Goal: Communication & Community: Answer question/provide support

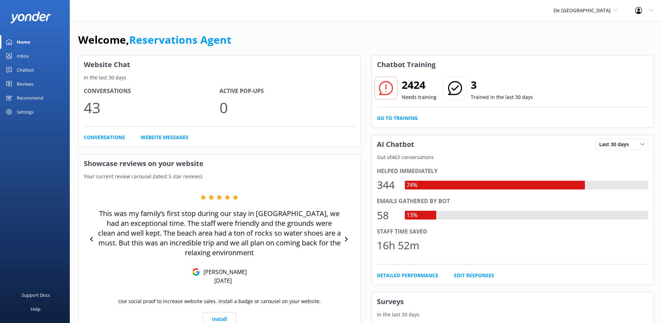
click at [31, 57] on link "Inbox" at bounding box center [35, 56] width 70 height 14
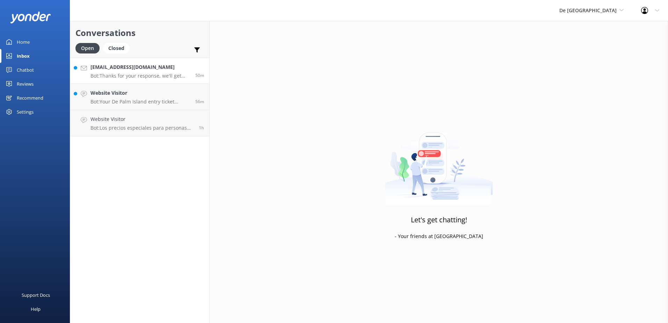
click at [150, 73] on p "Bot: Thanks for your response, we'll get back to you as soon as we can during o…" at bounding box center [140, 76] width 100 height 6
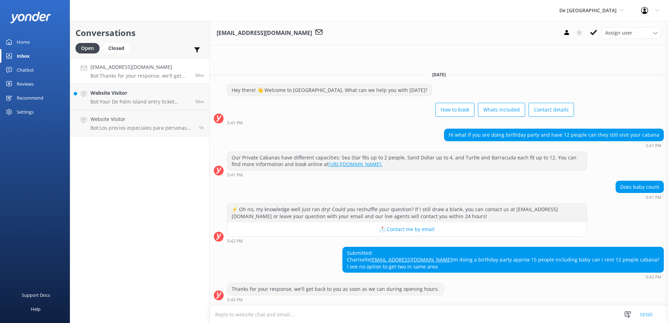
scroll to position [0, 0]
click at [274, 314] on textarea at bounding box center [439, 314] width 458 height 17
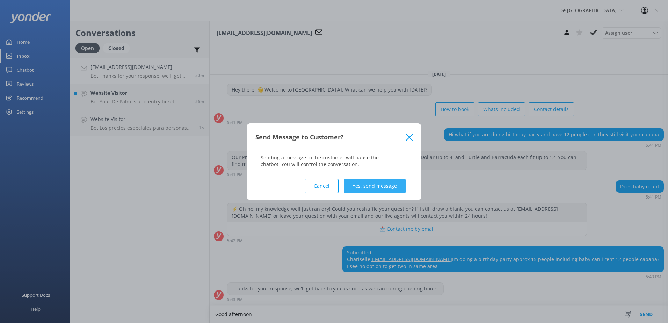
type textarea "Good afternoon"
click at [387, 186] on button "Yes, send message" at bounding box center [375, 186] width 62 height 14
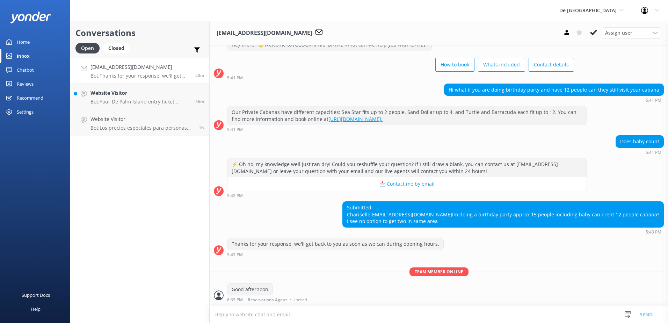
scroll to position [39, 0]
click at [256, 318] on textarea at bounding box center [439, 314] width 458 height 17
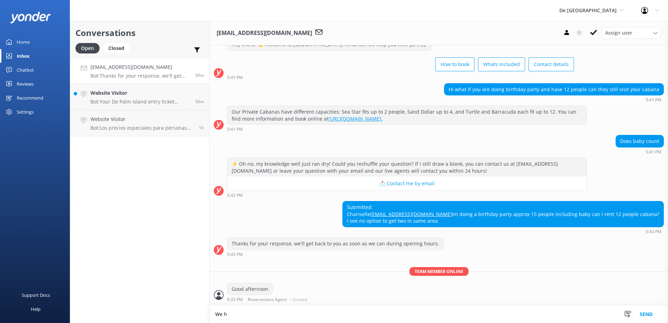
scroll to position [39, 0]
type textarea "We have the Barracuda and the turtle cabana for 12 persons."
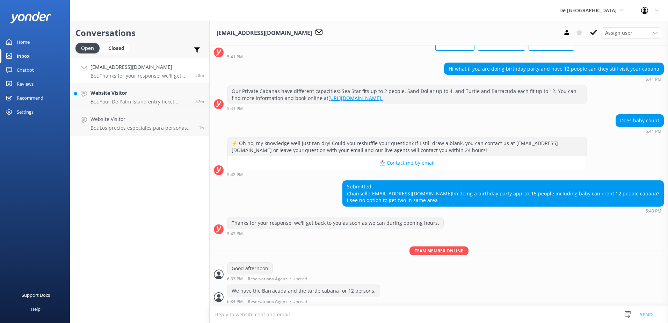
scroll to position [61, 0]
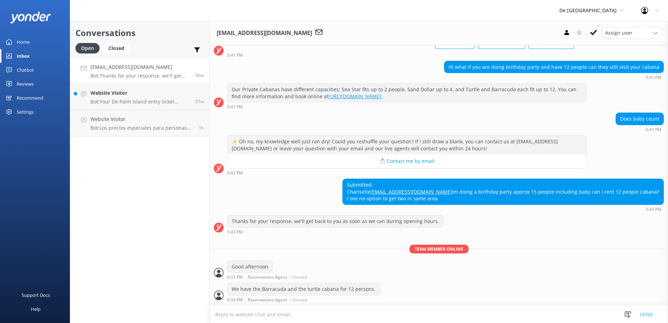
click at [271, 317] on textarea at bounding box center [439, 314] width 458 height 17
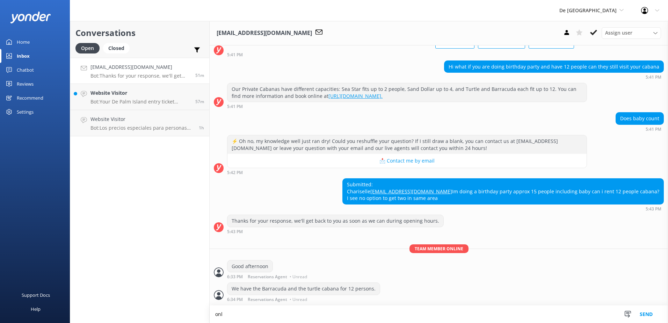
scroll to position [62, 0]
type textarea "only the person registered are allowed to be in the private area"
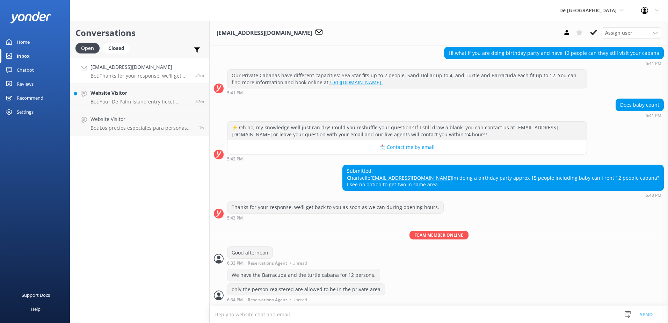
scroll to position [76, 0]
click at [288, 314] on textarea at bounding box center [439, 314] width 458 height 17
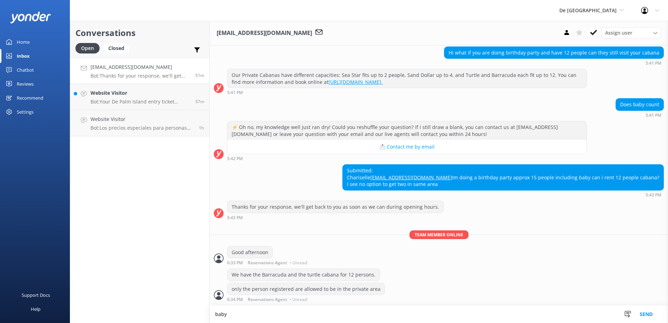
scroll to position [76, 0]
click at [299, 316] on textarea "baby do not pay day pass entrance . 0 to 3 years get free entrance" at bounding box center [439, 313] width 458 height 17
type textarea "baby do not pay day pass entrance . Children 0 to 3 years get free entrance"
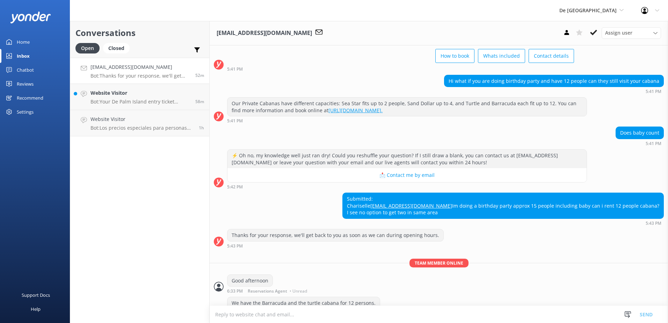
scroll to position [28, 0]
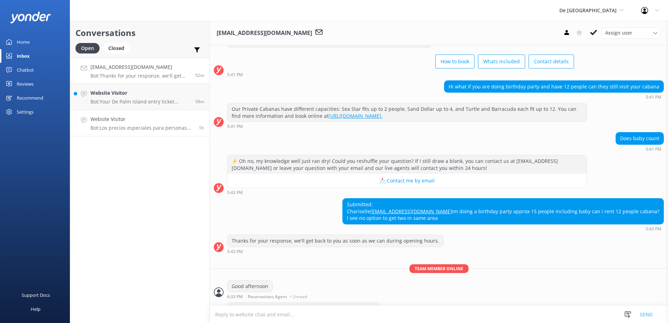
click at [127, 121] on h4 "Website Visitor" at bounding box center [141, 119] width 103 height 8
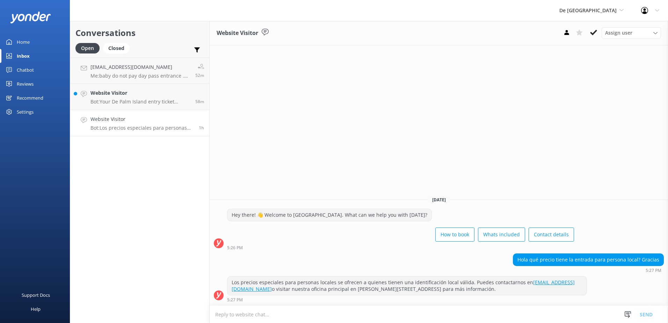
click at [275, 314] on textarea at bounding box center [439, 314] width 458 height 17
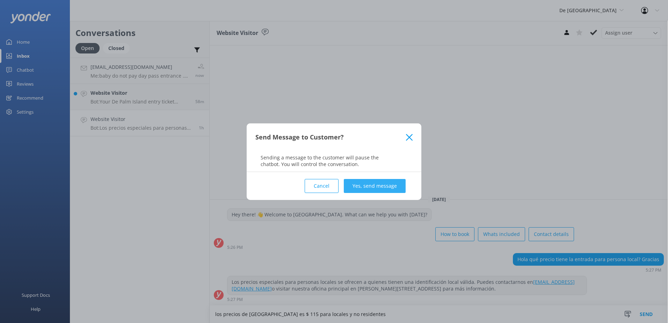
type textarea "los precios de [GEOGRAPHIC_DATA] es $ 115 para locales y no residentes"
click at [388, 183] on button "Yes, send message" at bounding box center [375, 186] width 62 height 14
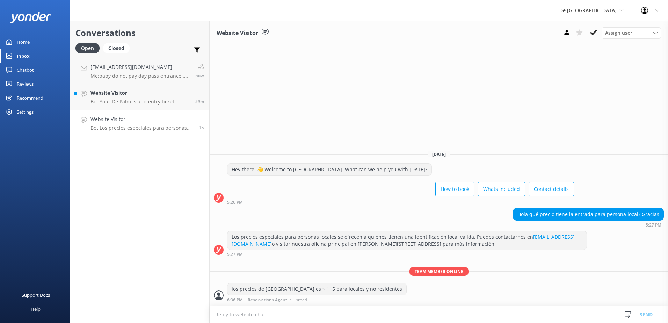
click at [115, 126] on p "Bot: Los precios especiales para personas locales se ofrecen a quienes tienen u…" at bounding box center [141, 128] width 103 height 6
click at [114, 76] on p "Me: baby do not pay day pass entrance . Children 0 to 3 years get free entrance" at bounding box center [140, 76] width 100 height 6
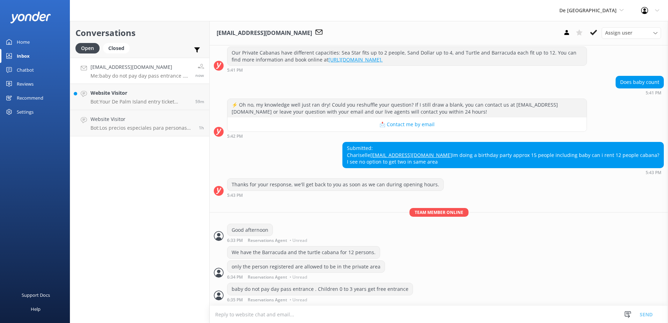
scroll to position [98, 0]
click at [102, 126] on p "Bot: Los precios especiales para personas locales se ofrecen a quienes tienen u…" at bounding box center [141, 128] width 103 height 6
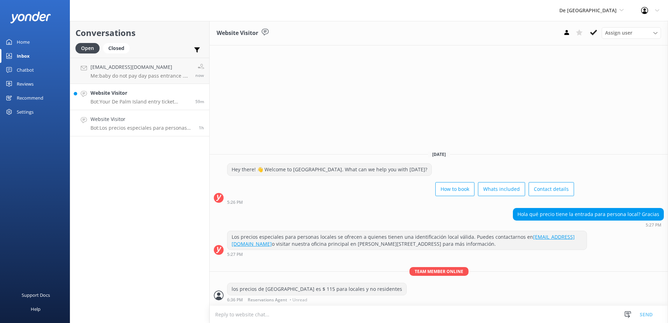
click at [115, 100] on p "Bot: Your De Palm Island entry ticket includes a lunch buffet, open bar with un…" at bounding box center [140, 101] width 100 height 6
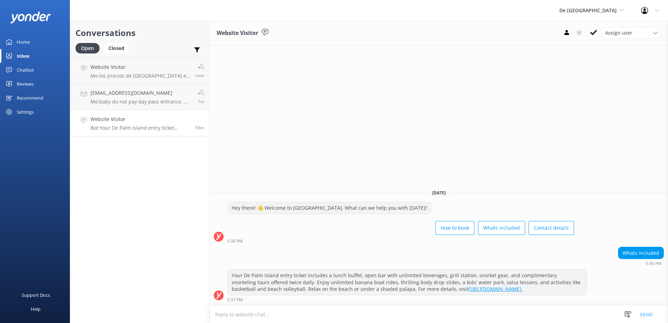
scroll to position [0, 0]
click at [287, 313] on textarea at bounding box center [439, 314] width 458 height 17
click at [267, 315] on textarea at bounding box center [439, 314] width 458 height 17
paste textarea "Lor ipsum dolors am cons adip 65:03 e.s. do 1:75 e.t. inc utlabo e dolo magna a…"
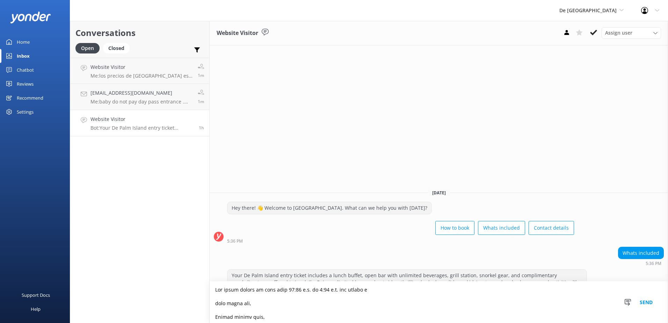
scroll to position [429, 0]
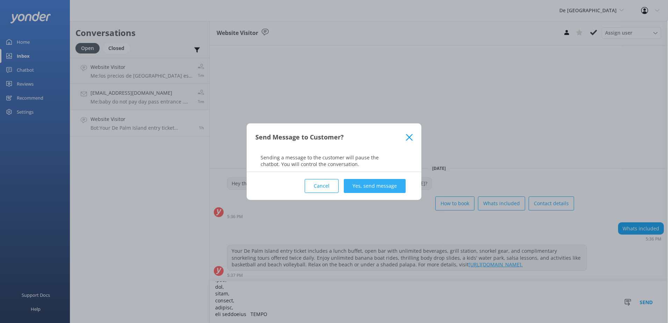
type textarea "Lor ipsum dolors am cons adip 65:03 e.s. do 1:75 e.t. inc utlabo e dolo magna a…"
click at [382, 185] on button "Yes, send message" at bounding box center [375, 186] width 62 height 14
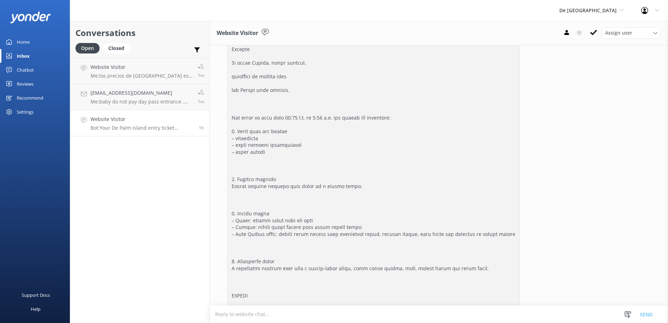
scroll to position [359, 0]
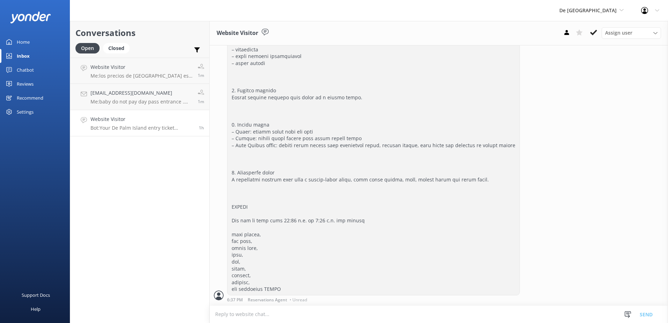
click at [271, 313] on textarea at bounding box center [439, 314] width 458 height 17
type textarea "Food and drinks all inclusive"
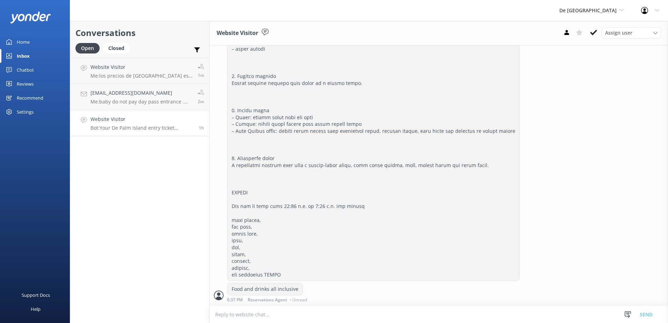
click at [286, 316] on textarea at bounding box center [439, 314] width 458 height 17
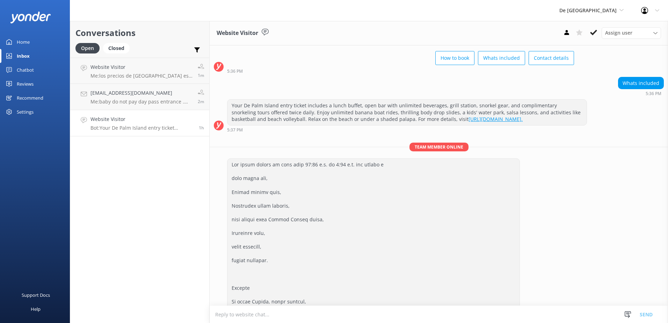
scroll to position [24, 0]
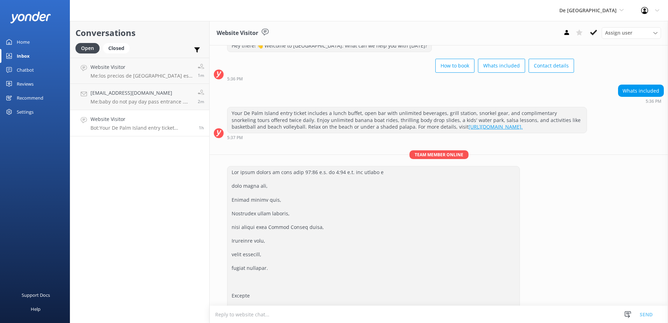
click at [442, 114] on div "Your De Palm Island entry ticket includes a lunch buffet, open bar with unlimit…" at bounding box center [406, 119] width 359 height 25
click at [470, 113] on div "Your De Palm Island entry ticket includes a lunch buffet, open bar with unlimit…" at bounding box center [406, 119] width 359 height 25
click at [264, 314] on textarea at bounding box center [439, 314] width 458 height 17
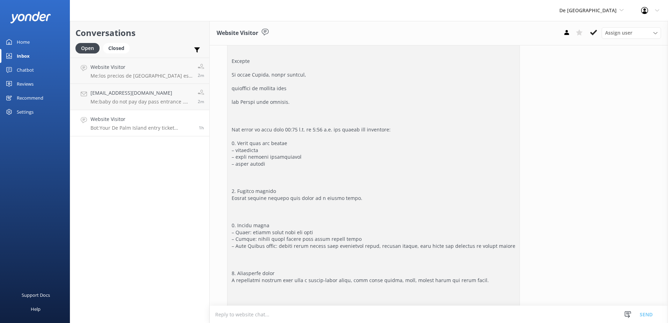
scroll to position [373, 0]
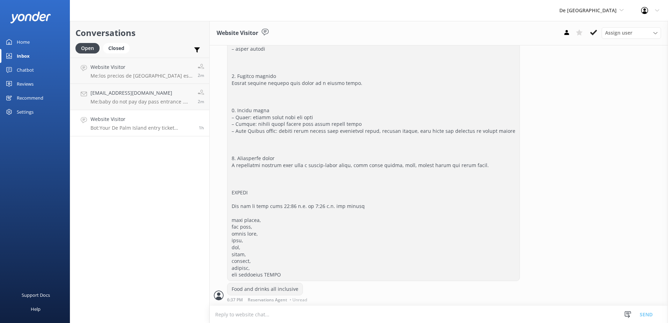
paste textarea "Your Entry Ticket Includes the following: All-Inclusive Food and Beverage Lunch…"
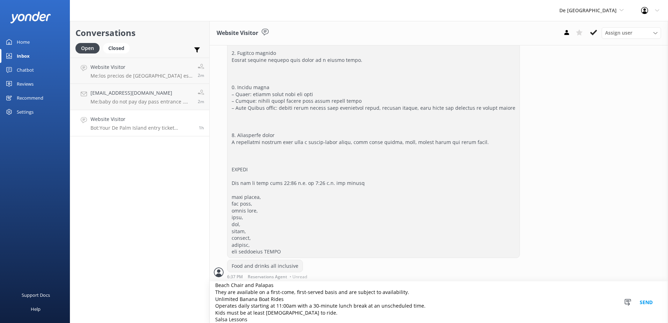
scroll to position [398, 0]
type textarea "Your Entry Ticket Includes the following: All-Inclusive Food and Beverage Lunch…"
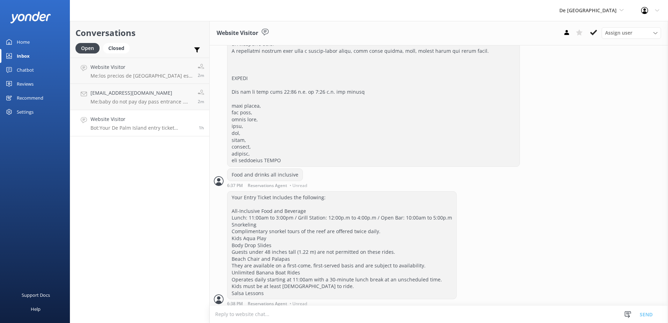
scroll to position [491, 0]
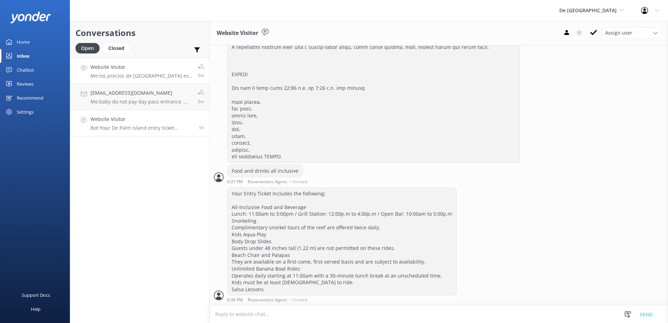
drag, startPoint x: 134, startPoint y: 68, endPoint x: 113, endPoint y: 78, distance: 23.1
click at [113, 78] on p "Me: los precios de [GEOGRAPHIC_DATA] es $ 115 para locales y no residentes" at bounding box center [141, 76] width 102 height 6
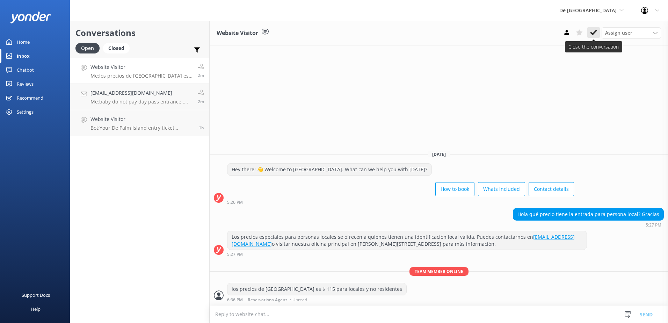
click at [591, 33] on use at bounding box center [593, 33] width 7 height 6
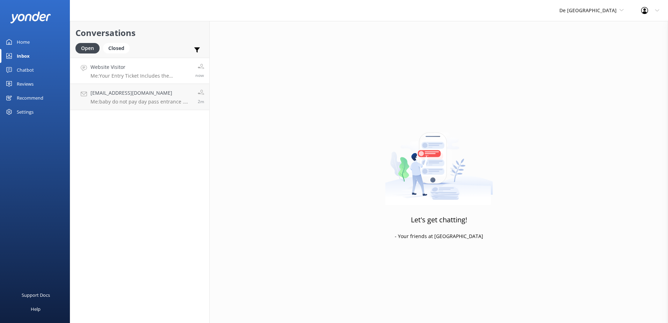
click at [138, 76] on p "Me: Your Entry Ticket Includes the following: All-Inclusive Food and Beverage L…" at bounding box center [140, 76] width 100 height 6
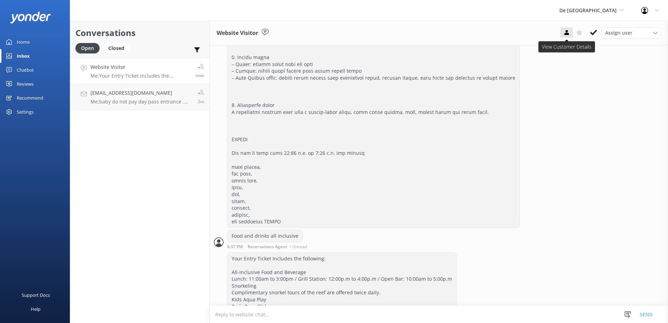
scroll to position [491, 0]
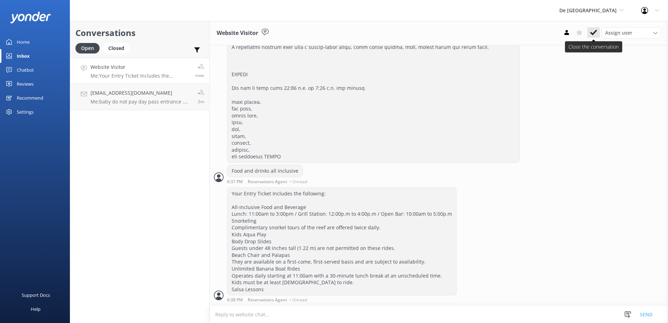
click at [591, 35] on icon at bounding box center [593, 32] width 7 height 7
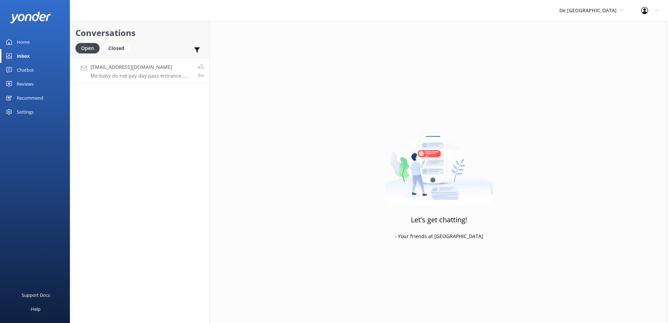
click at [148, 76] on p "Me: baby do not pay day pass entrance . Children 0 to 3 years get free entrance" at bounding box center [141, 76] width 102 height 6
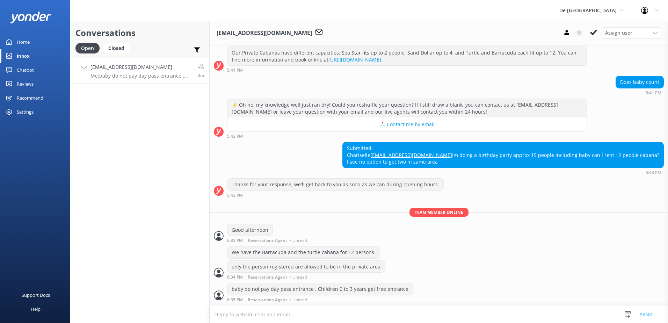
scroll to position [98, 0]
click at [592, 34] on use at bounding box center [593, 33] width 7 height 6
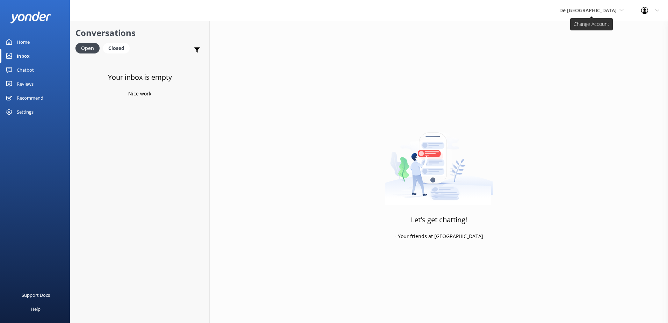
click at [621, 9] on icon at bounding box center [621, 10] width 4 height 4
click at [610, 44] on link "Aruba's Activities Expert" at bounding box center [585, 46] width 70 height 17
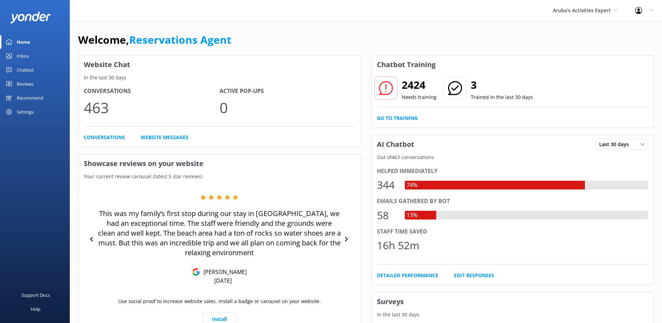
click at [29, 56] on link "Inbox" at bounding box center [35, 56] width 70 height 14
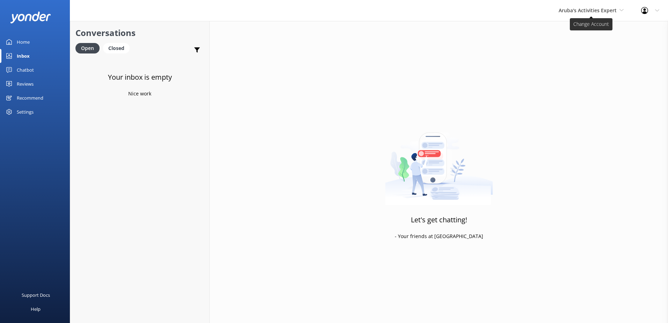
click at [622, 10] on icon at bounding box center [621, 10] width 4 height 4
click at [596, 64] on link "The Captain" at bounding box center [585, 62] width 70 height 17
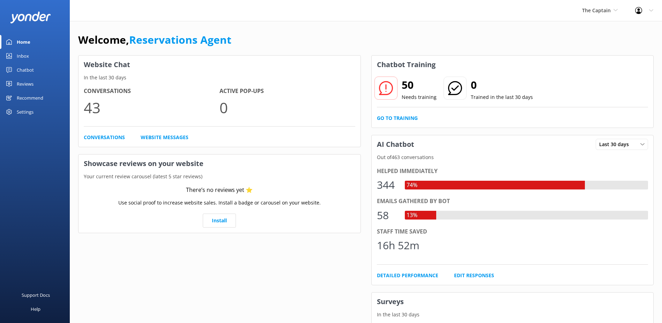
click at [28, 57] on div "Inbox" at bounding box center [23, 56] width 12 height 14
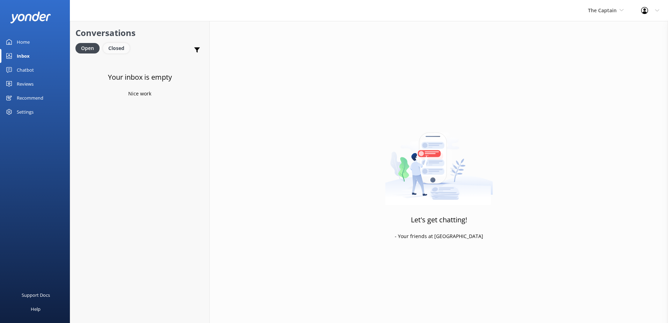
click at [119, 46] on div "Closed" at bounding box center [116, 48] width 27 height 10
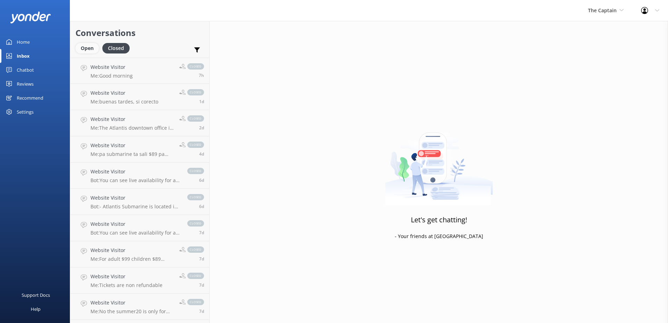
click at [86, 49] on div "Open" at bounding box center [86, 48] width 23 height 10
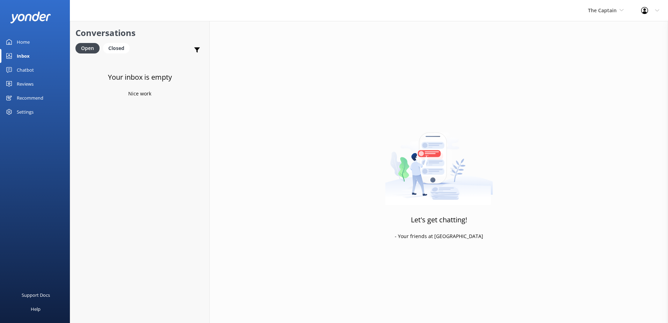
click at [27, 43] on div "Home" at bounding box center [23, 42] width 13 height 14
